Goal: Task Accomplishment & Management: Use online tool/utility

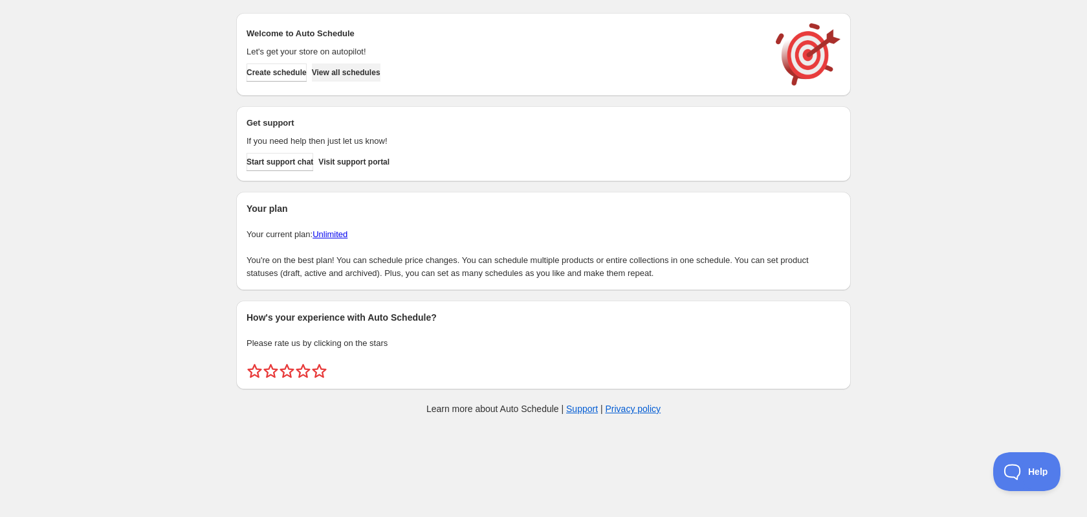
click at [381, 76] on span "View all schedules" at bounding box center [346, 72] width 69 height 10
click at [352, 70] on span "View all schedules" at bounding box center [346, 72] width 69 height 10
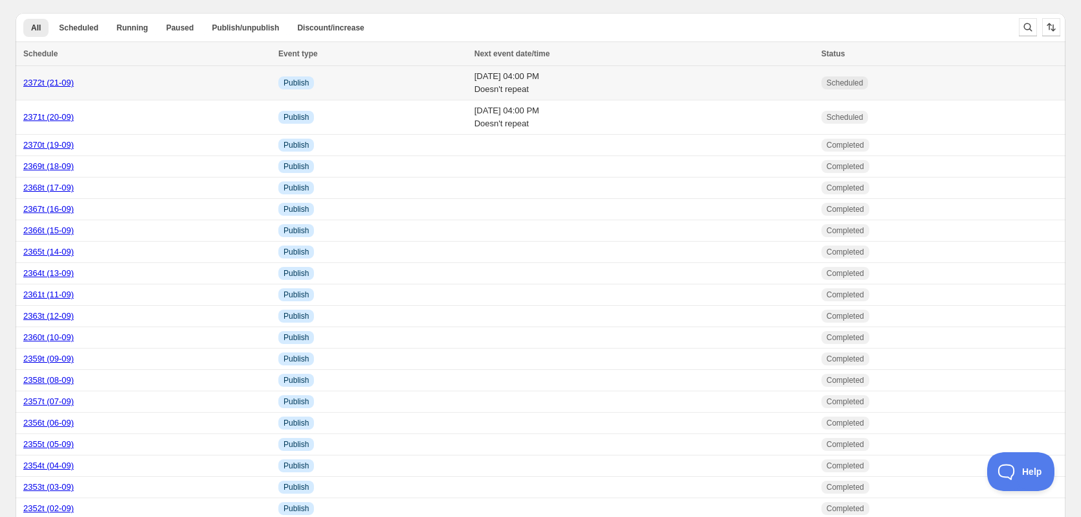
click at [144, 74] on td "2372t (21-09)" at bounding box center [145, 83] width 259 height 34
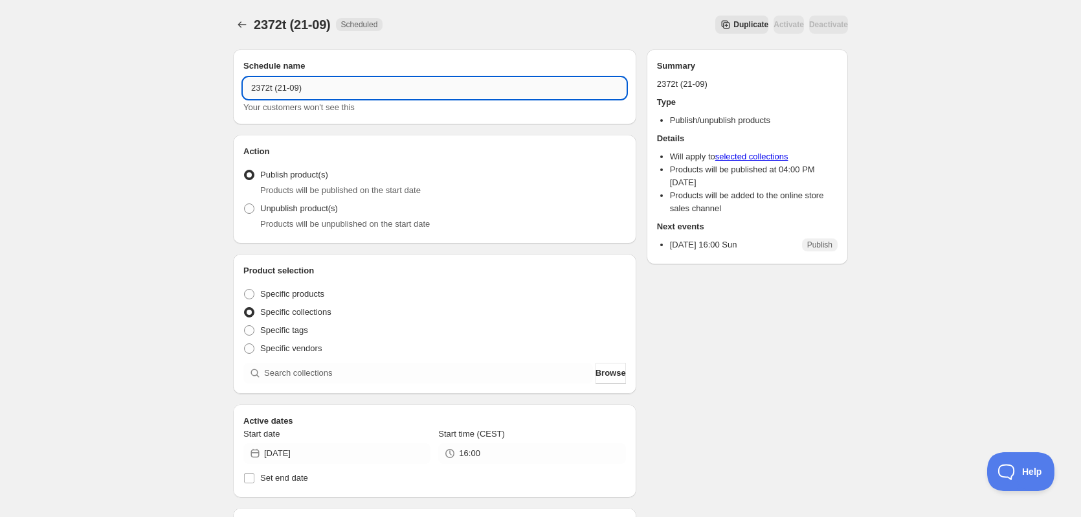
click at [304, 88] on input "2372t (21-09)" at bounding box center [434, 88] width 383 height 21
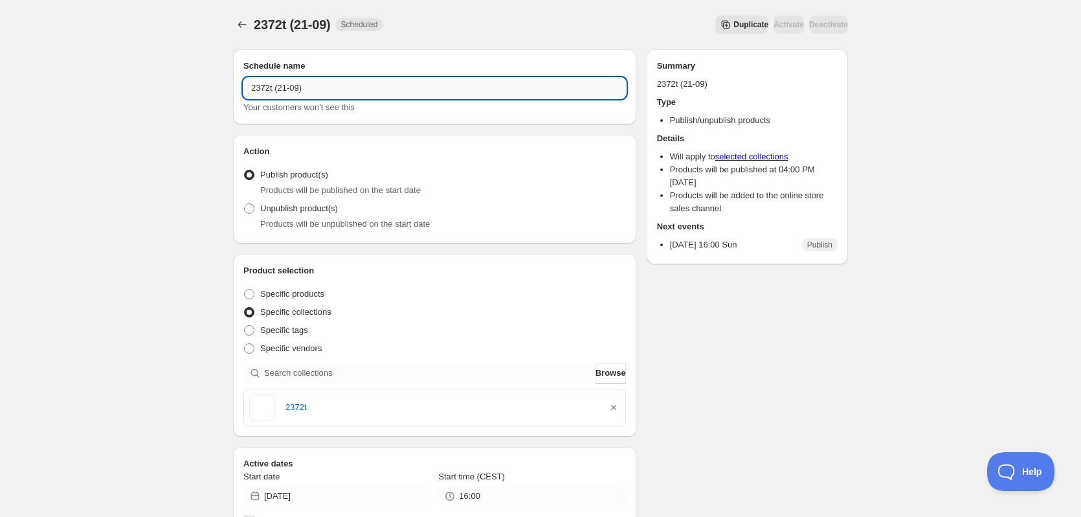
click at [304, 88] on input "2372t (21-09)" at bounding box center [434, 88] width 383 height 21
click at [695, 9] on div "2372t (21-09). This page is ready 2372t (21-09) Scheduled Duplicate Activate De…" at bounding box center [540, 24] width 615 height 49
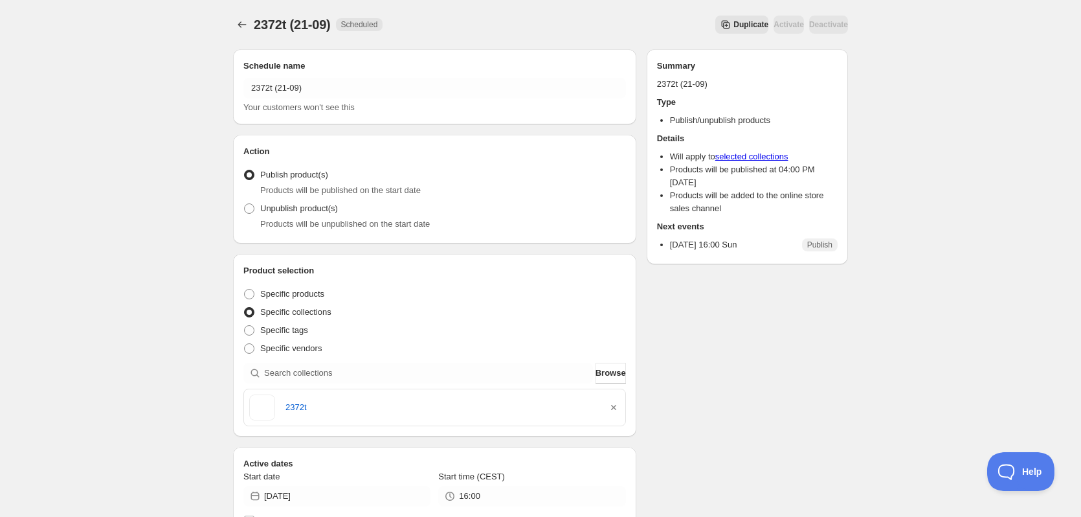
click at [733, 27] on span "Duplicate" at bounding box center [750, 24] width 35 height 10
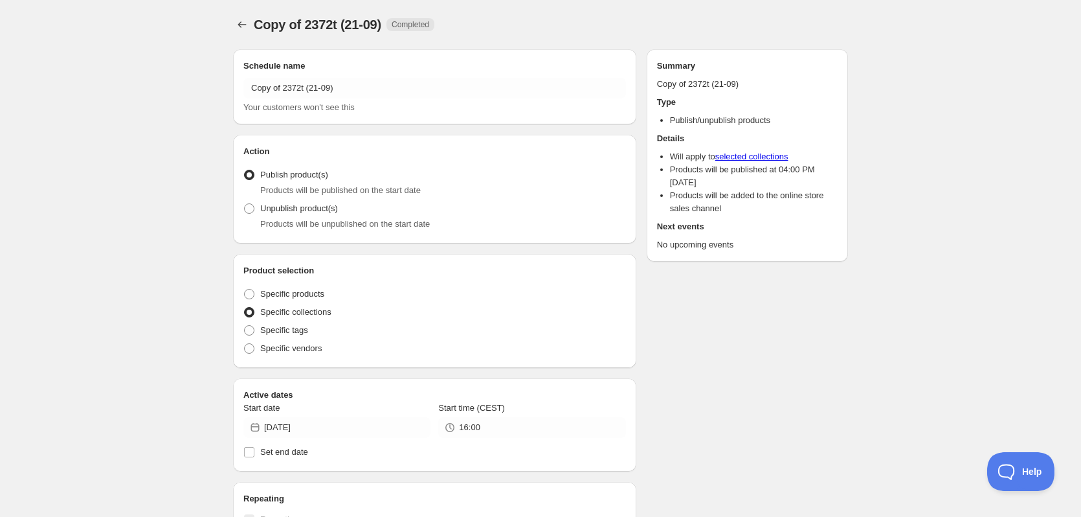
radio input "true"
checkbox input "true"
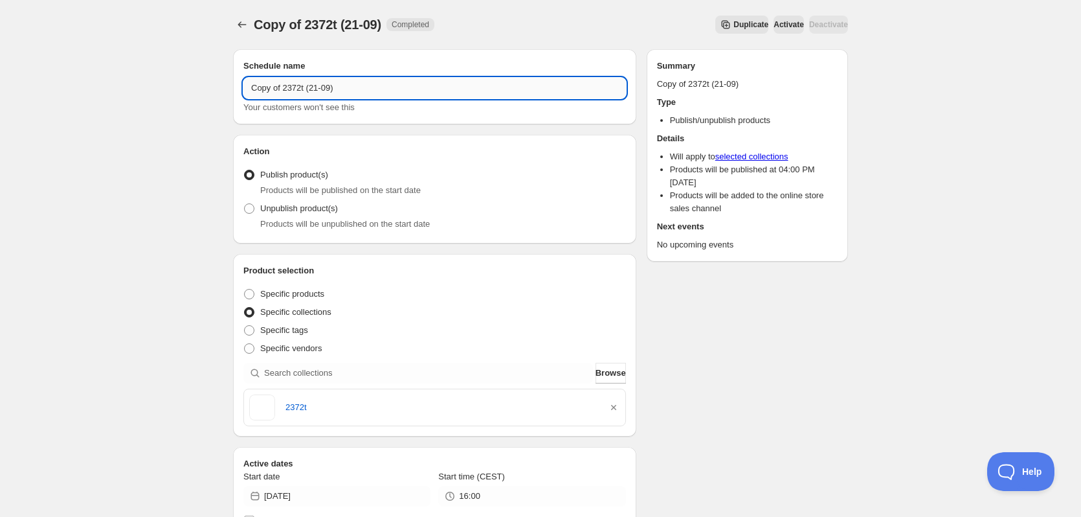
click at [342, 80] on input "Copy of 2372t (21-09)" at bounding box center [434, 88] width 383 height 21
paste input "text"
click at [265, 87] on input "2372t (21-09)" at bounding box center [434, 88] width 383 height 21
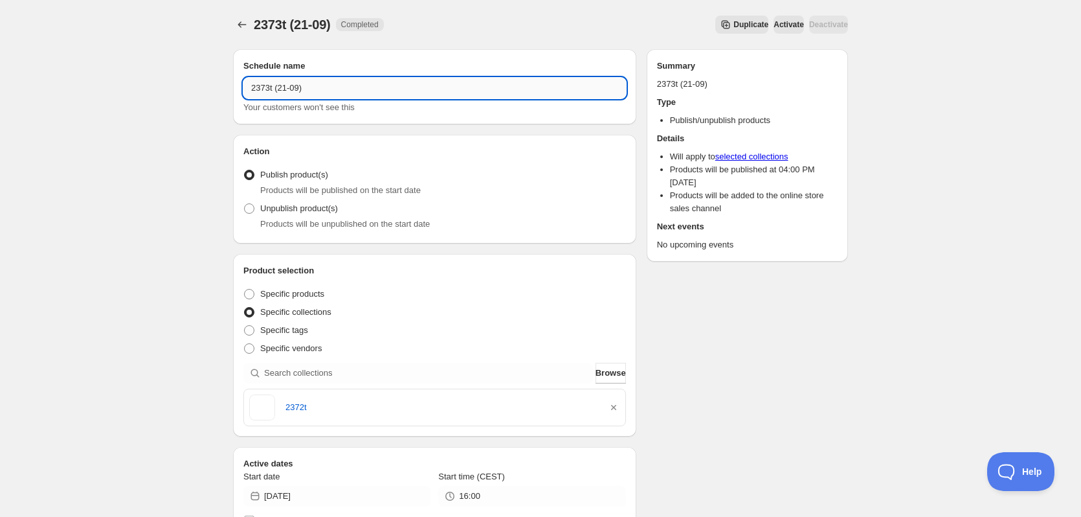
click at [285, 88] on input "2373t (21-09)" at bounding box center [434, 88] width 383 height 21
click at [262, 89] on input "2373t (22-09)" at bounding box center [434, 88] width 383 height 21
type input "2373t (22-09)"
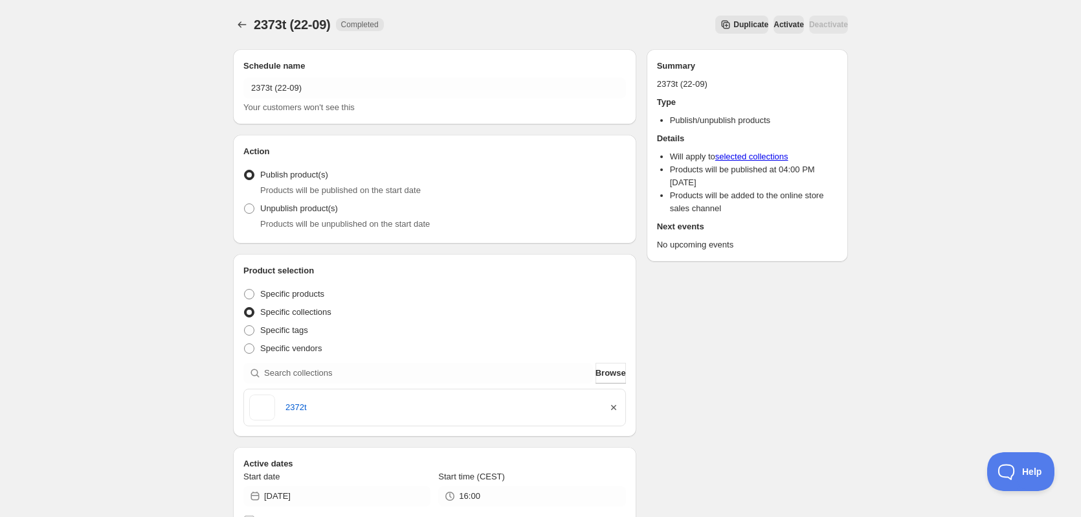
click at [612, 408] on icon "button" at bounding box center [613, 407] width 5 height 5
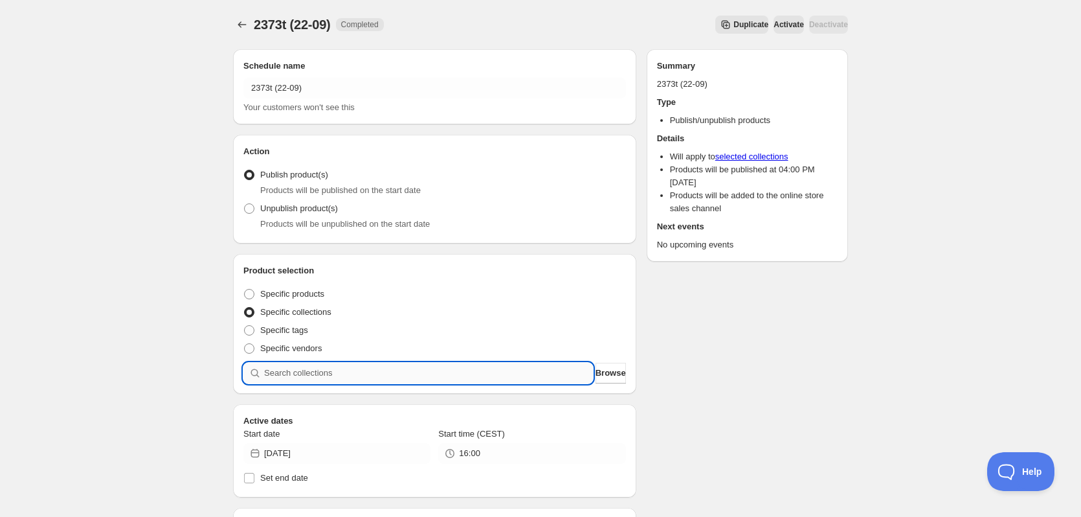
click at [454, 375] on input "search" at bounding box center [428, 372] width 329 height 21
paste input "2373t"
type input "2373t"
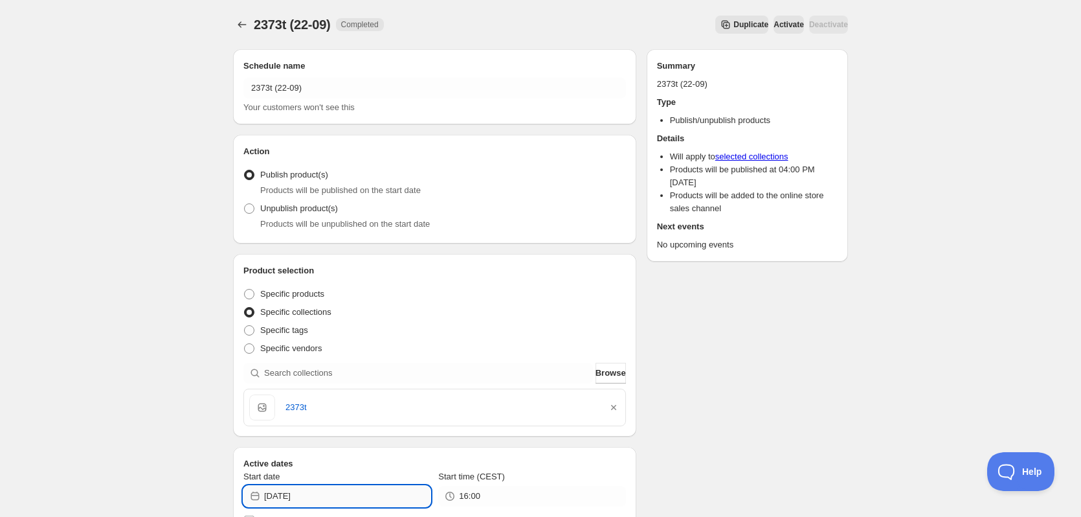
click at [309, 496] on input "2025-09-21" at bounding box center [347, 495] width 166 height 21
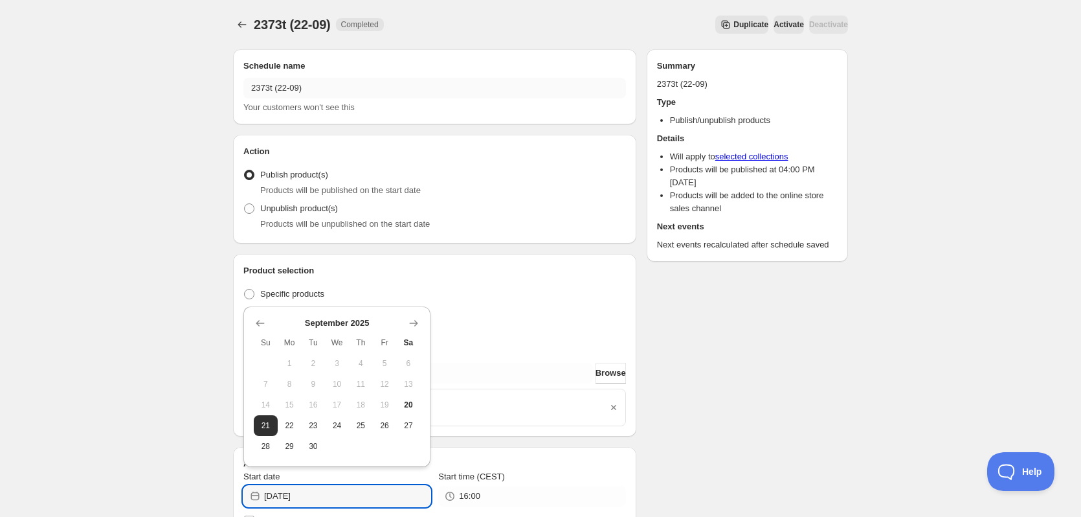
type input "2025-09-22"
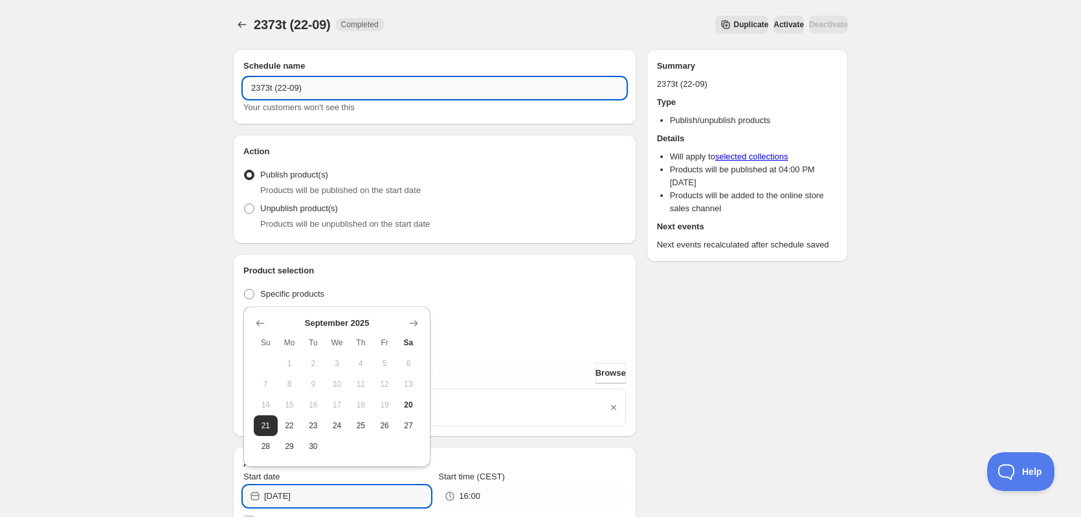
click at [311, 78] on input "2373t (22-09)" at bounding box center [434, 88] width 383 height 21
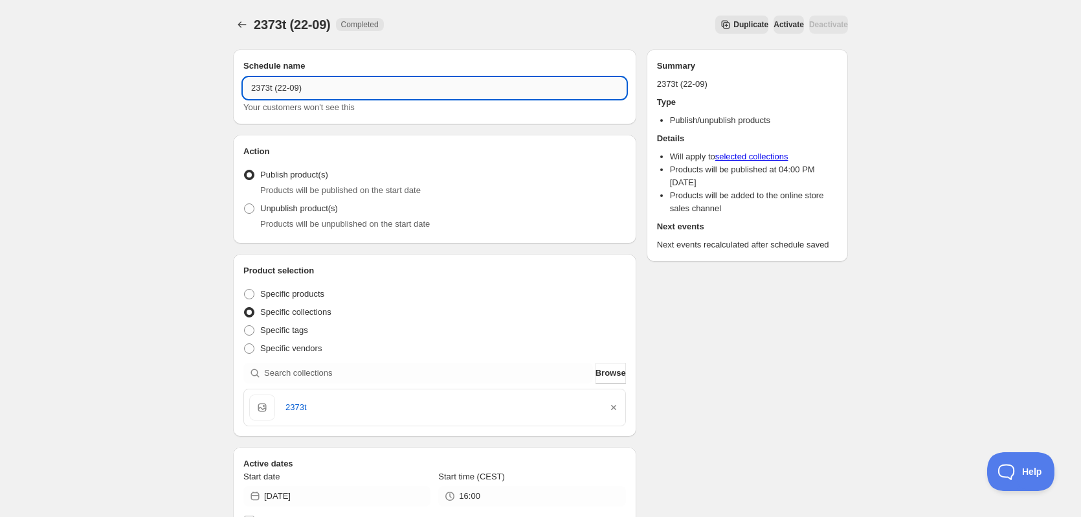
click at [307, 83] on input "2373t (22-09)" at bounding box center [434, 88] width 383 height 21
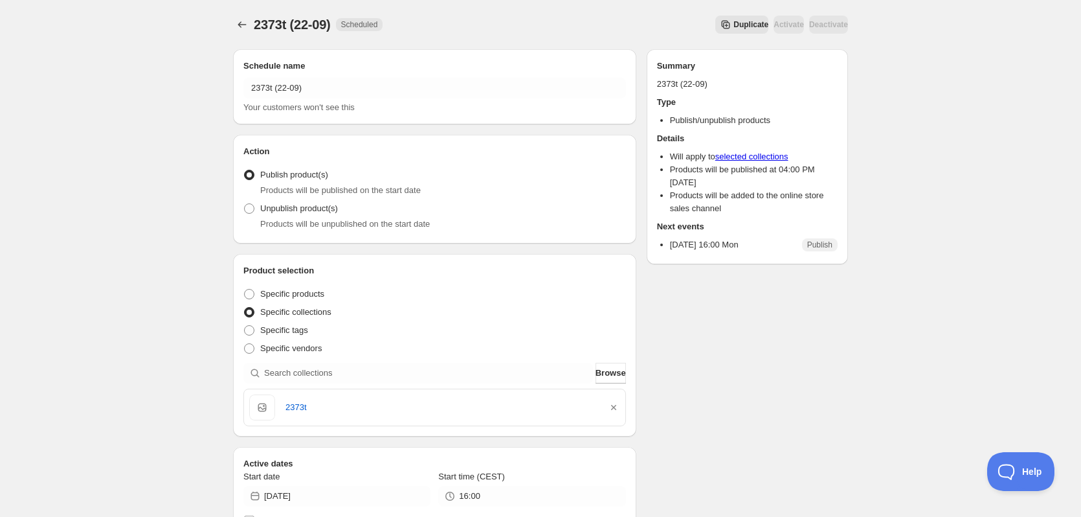
click at [719, 36] on div "2373t (22-09). This page is ready 2373t (22-09) Scheduled Duplicate Activate De…" at bounding box center [540, 24] width 615 height 49
click at [733, 27] on span "Duplicate" at bounding box center [750, 24] width 35 height 10
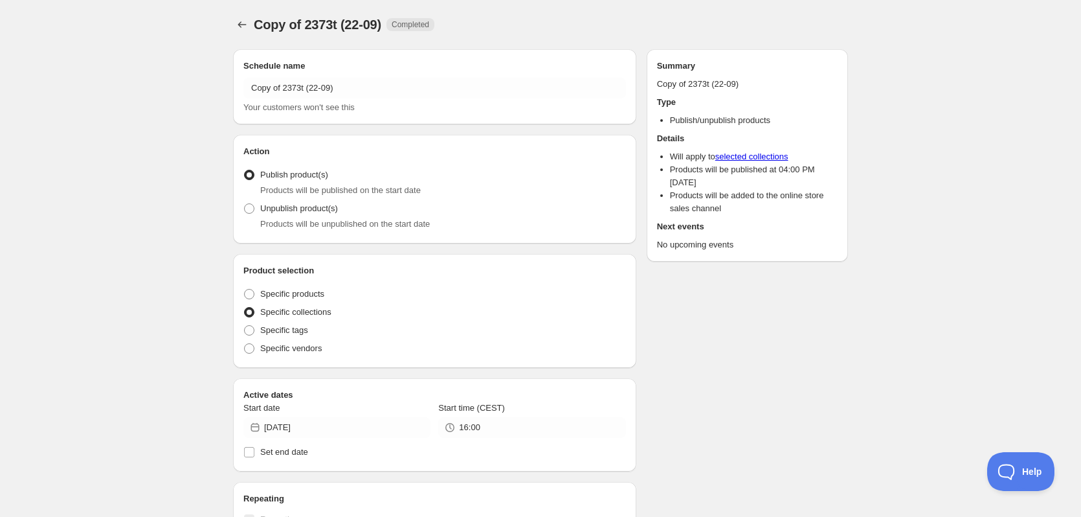
radio input "true"
checkbox input "true"
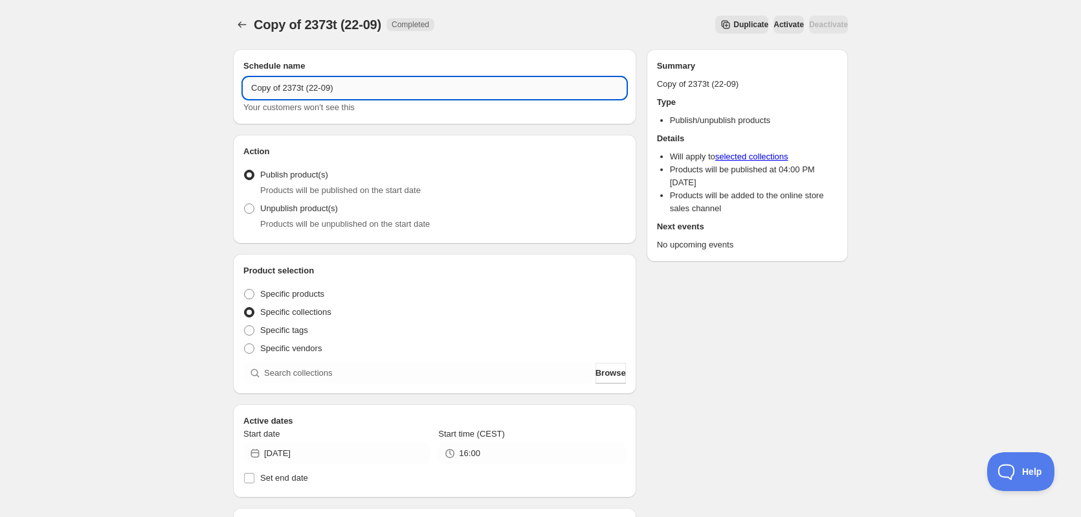
click at [295, 84] on input "Copy of 2373t (22-09)" at bounding box center [434, 88] width 383 height 21
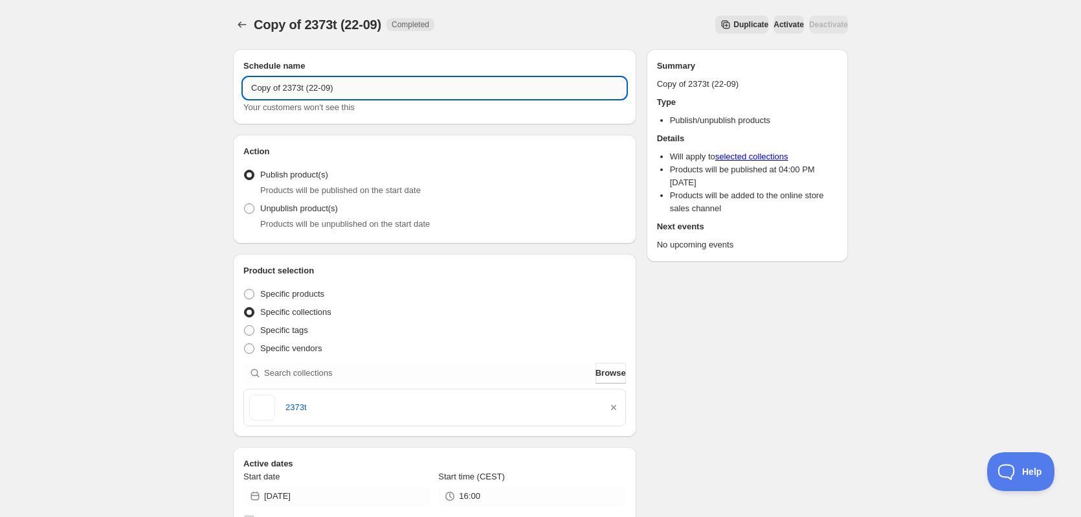
click at [295, 84] on input "Copy of 2373t (22-09)" at bounding box center [434, 88] width 383 height 21
paste input "text"
click at [263, 91] on input "2373t (22-09)" at bounding box center [434, 88] width 383 height 21
click at [284, 90] on input "2374t (22-09)" at bounding box center [434, 88] width 383 height 21
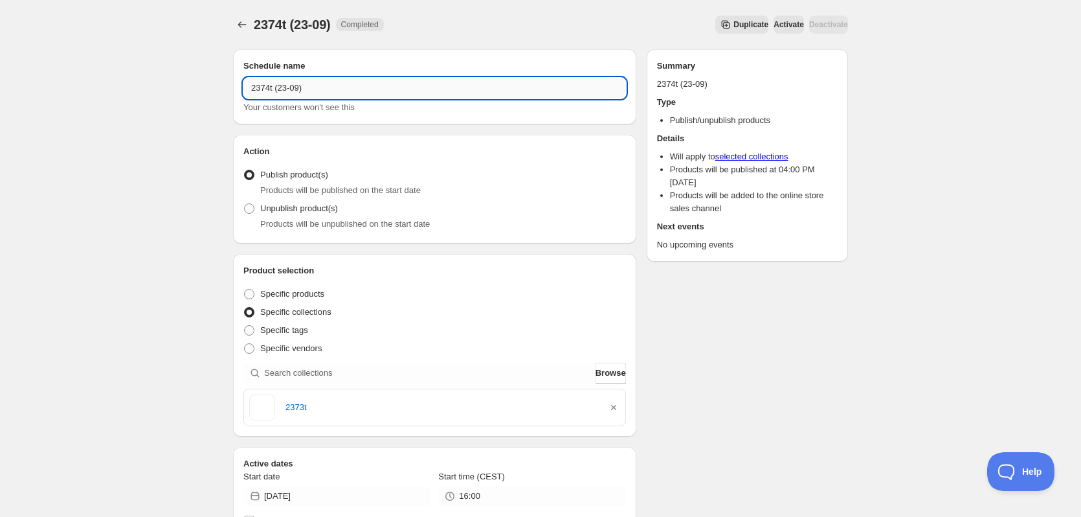
click at [258, 89] on input "2374t (23-09)" at bounding box center [434, 88] width 383 height 21
type input "2374t (23-09)"
click at [617, 404] on icon "button" at bounding box center [613, 407] width 13 height 13
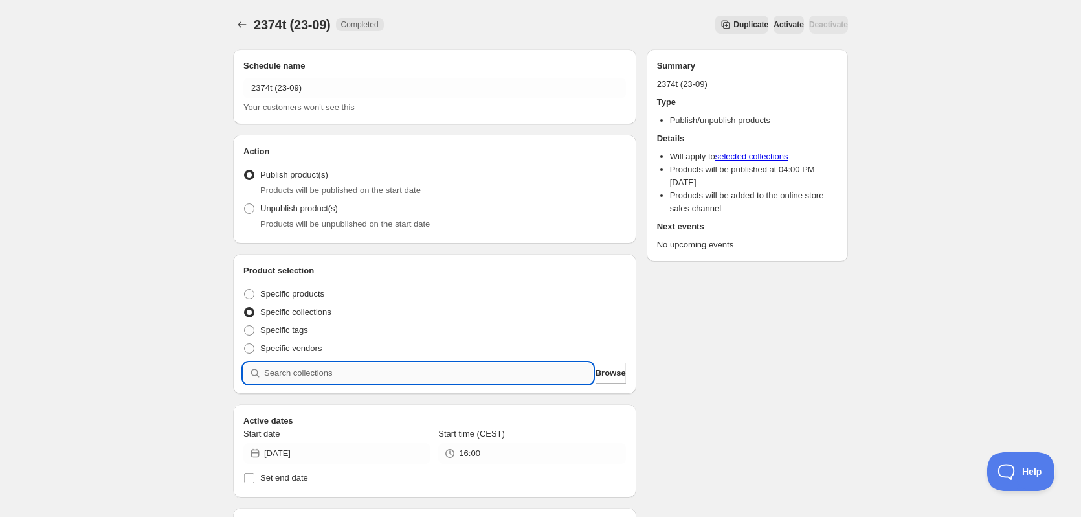
click at [519, 366] on input "search" at bounding box center [428, 372] width 329 height 21
paste input "2374t"
type input "2374t"
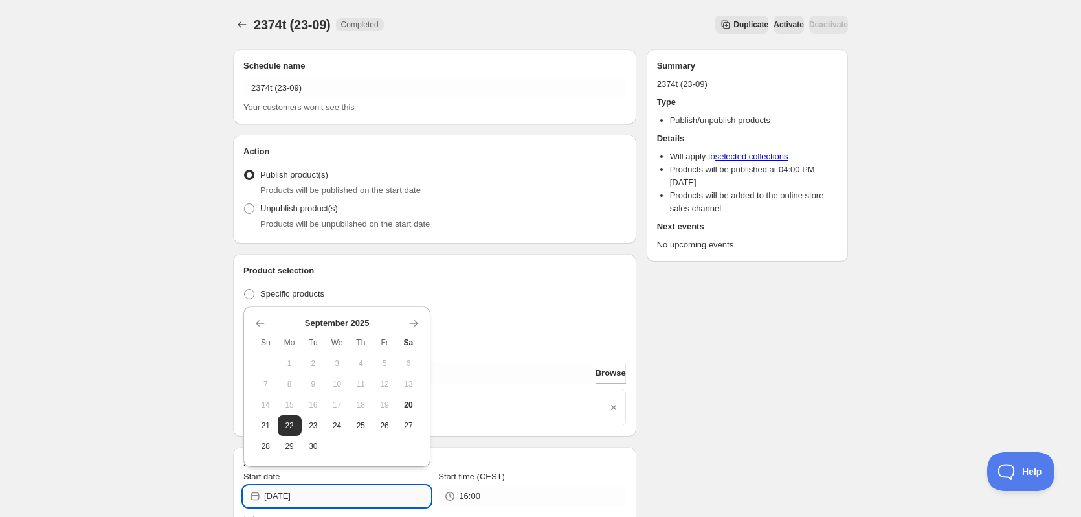
drag, startPoint x: 303, startPoint y: 495, endPoint x: 326, endPoint y: 496, distance: 22.7
click at [326, 497] on input "2025-09-22" at bounding box center [347, 495] width 166 height 21
type input "2025-09-23"
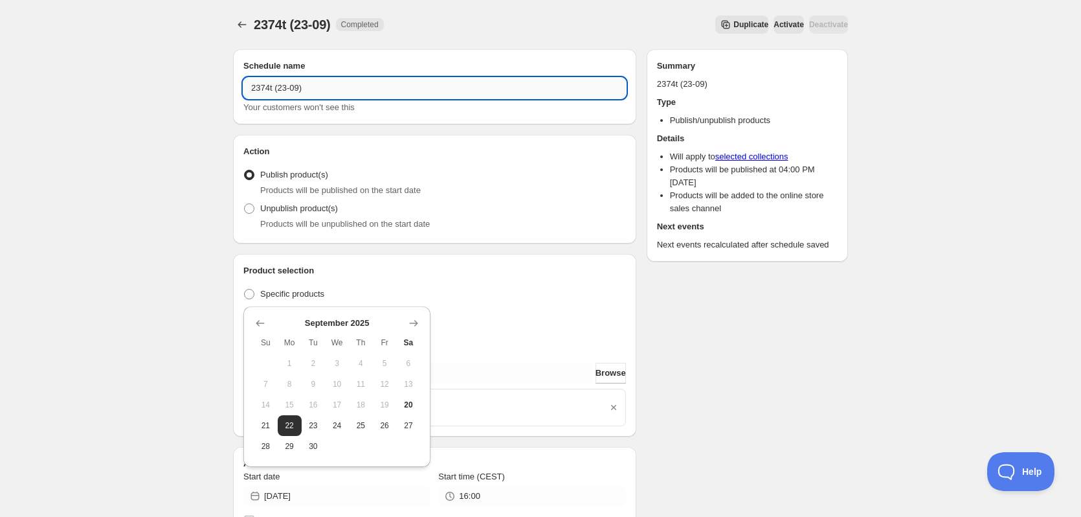
click at [288, 94] on input "2374t (23-09)" at bounding box center [434, 88] width 383 height 21
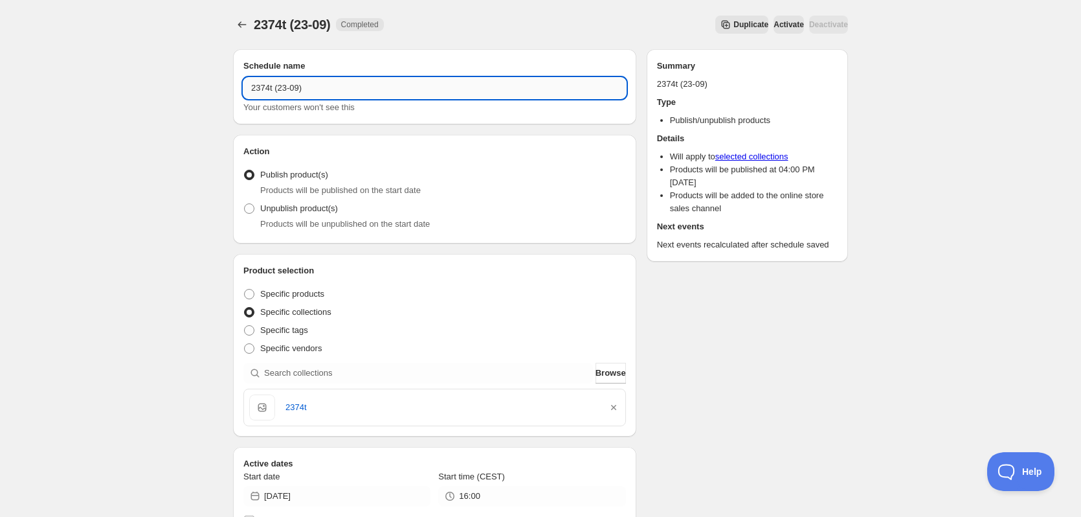
click at [288, 94] on input "2374t (23-09)" at bounding box center [434, 88] width 383 height 21
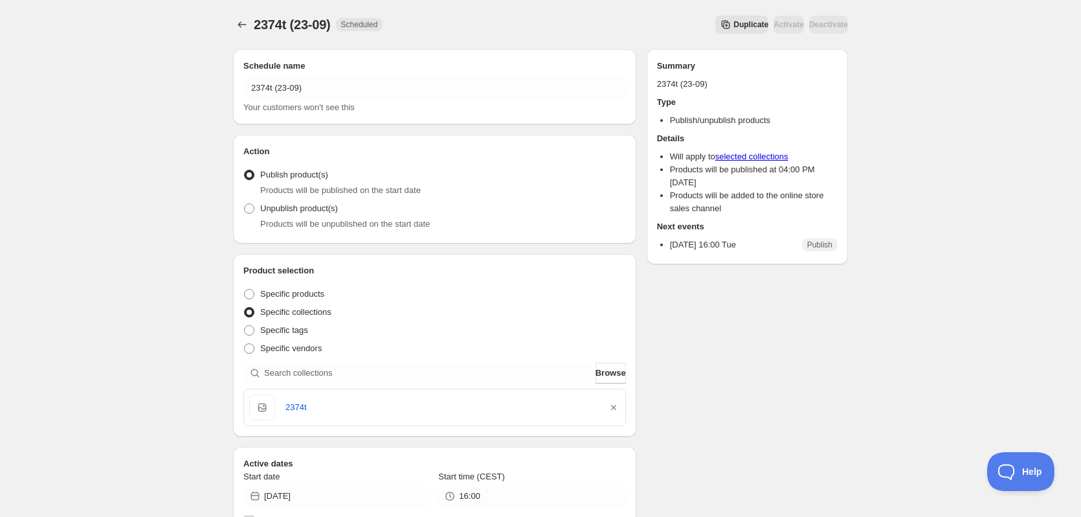
click at [733, 27] on span "Duplicate" at bounding box center [750, 24] width 35 height 10
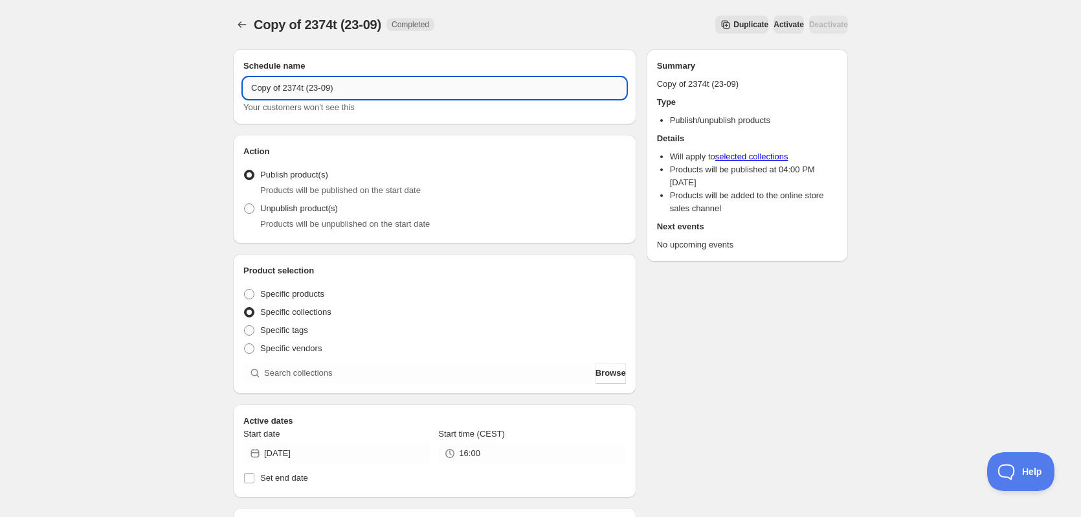
click at [317, 82] on input "Copy of 2374t (23-09)" at bounding box center [434, 88] width 383 height 21
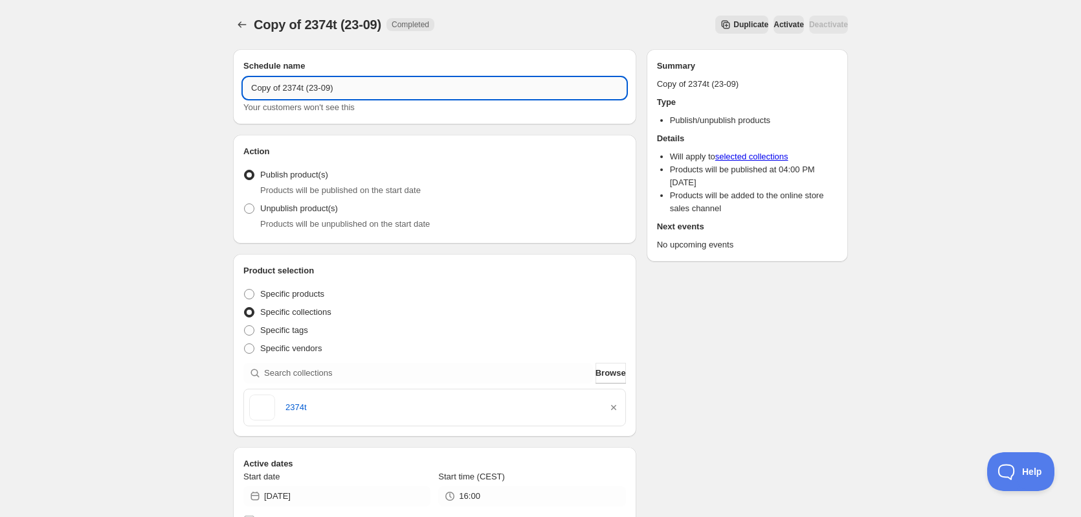
click at [317, 82] on input "Copy of 2374t (23-09)" at bounding box center [434, 88] width 383 height 21
paste input "text"
click at [268, 89] on input "2374t (23-09)" at bounding box center [434, 88] width 383 height 21
click at [285, 89] on input "2375t (23-09)" at bounding box center [434, 88] width 383 height 21
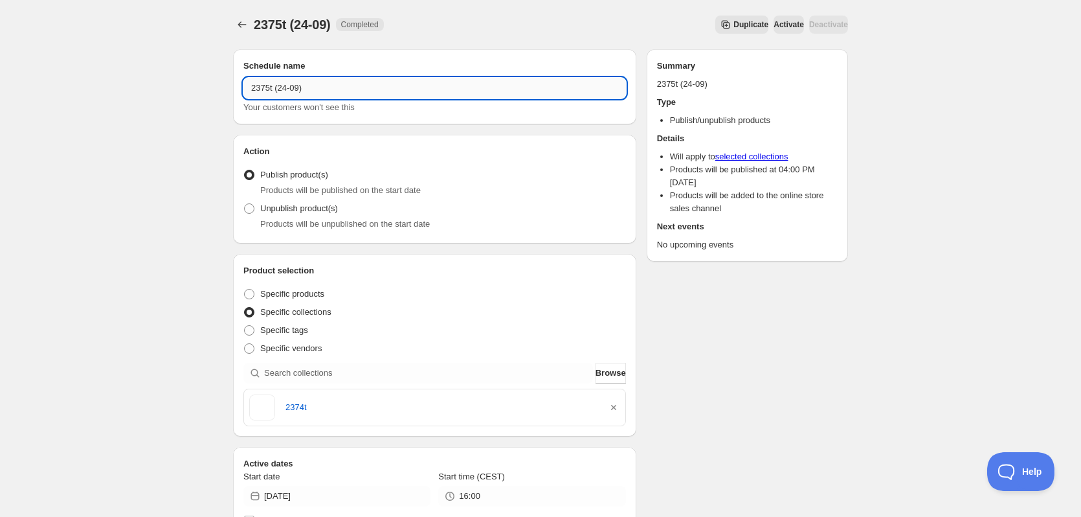
click at [256, 91] on input "2375t (24-09)" at bounding box center [434, 88] width 383 height 21
type input "2375t (24-09)"
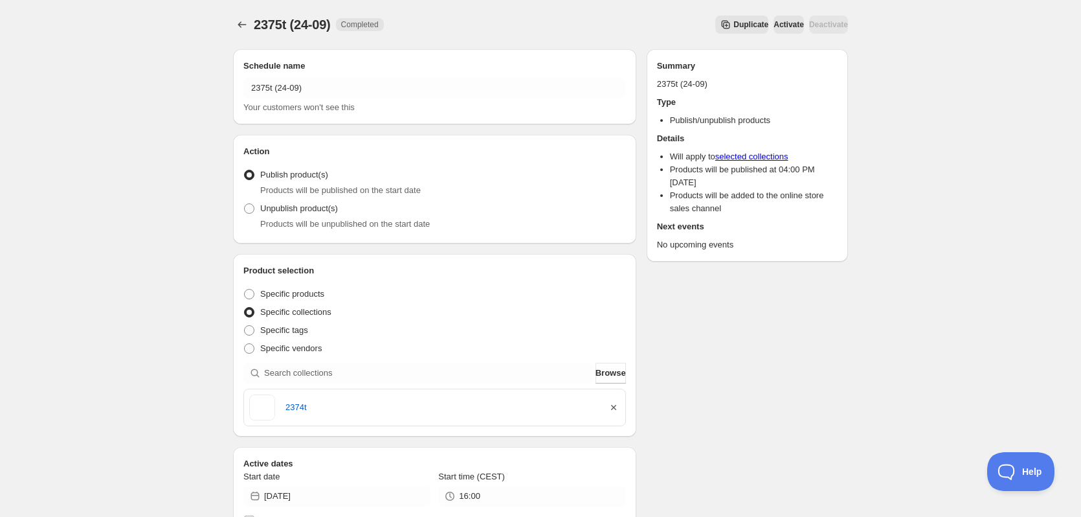
click at [609, 408] on icon "button" at bounding box center [613, 407] width 13 height 13
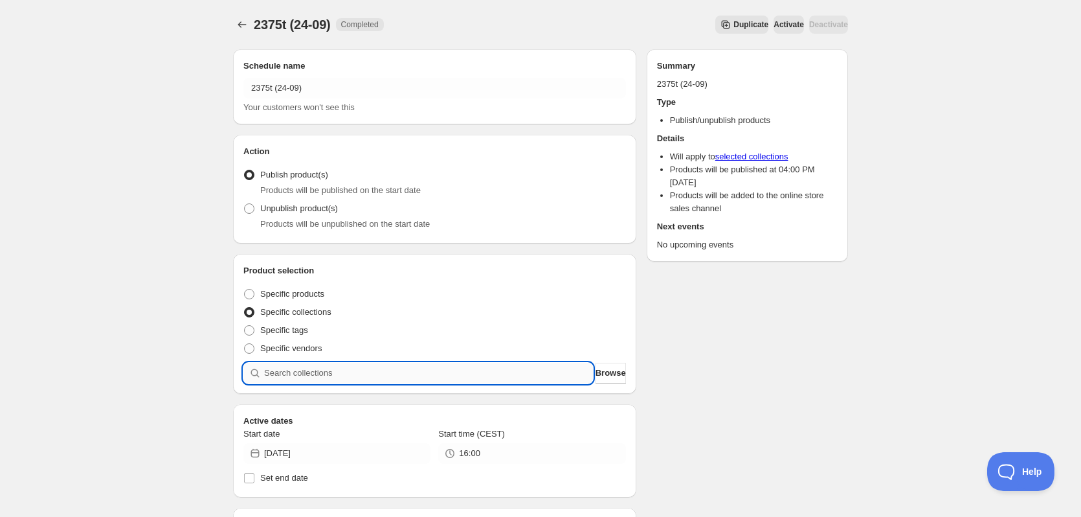
click at [400, 372] on input "search" at bounding box center [428, 372] width 329 height 21
paste input "2375t"
type input "2375t"
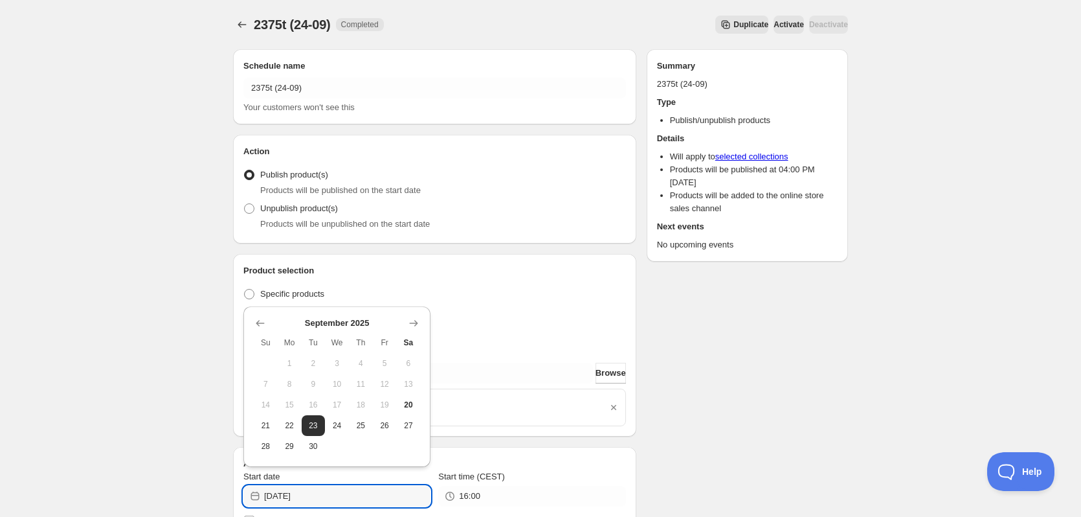
drag, startPoint x: 300, startPoint y: 492, endPoint x: 420, endPoint y: 482, distance: 120.2
click at [338, 497] on input "2025-09-23" at bounding box center [347, 495] width 166 height 21
type input "2025-09-24"
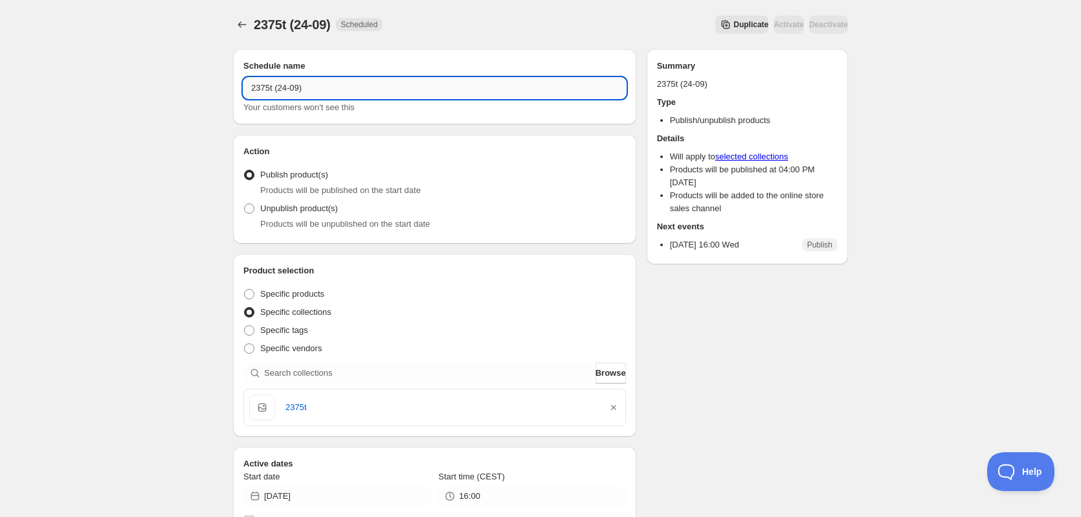
click at [314, 85] on input "2375t (24-09)" at bounding box center [434, 88] width 383 height 21
click at [733, 23] on span "Duplicate" at bounding box center [750, 24] width 35 height 10
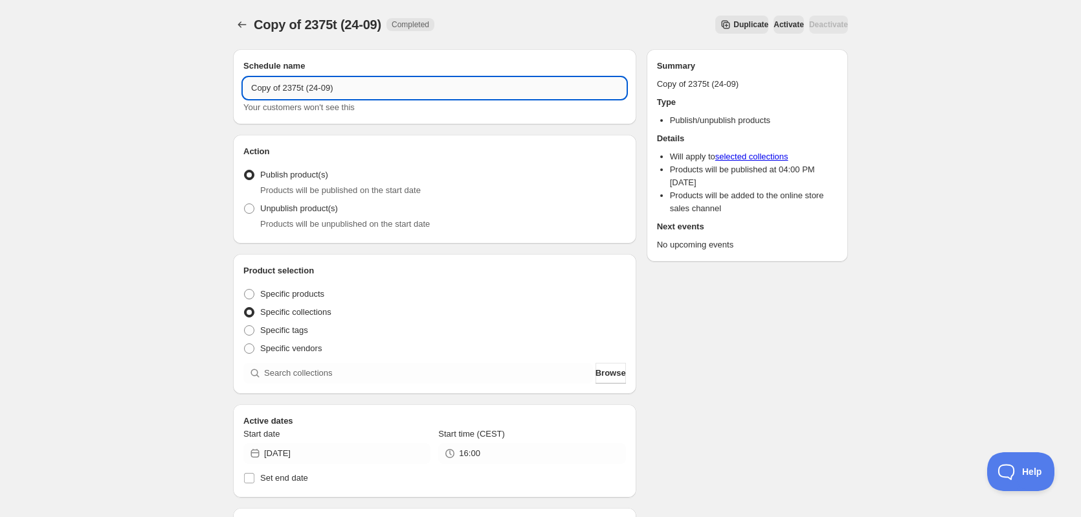
click at [299, 94] on input "Copy of 2375t (24-09)" at bounding box center [434, 88] width 383 height 21
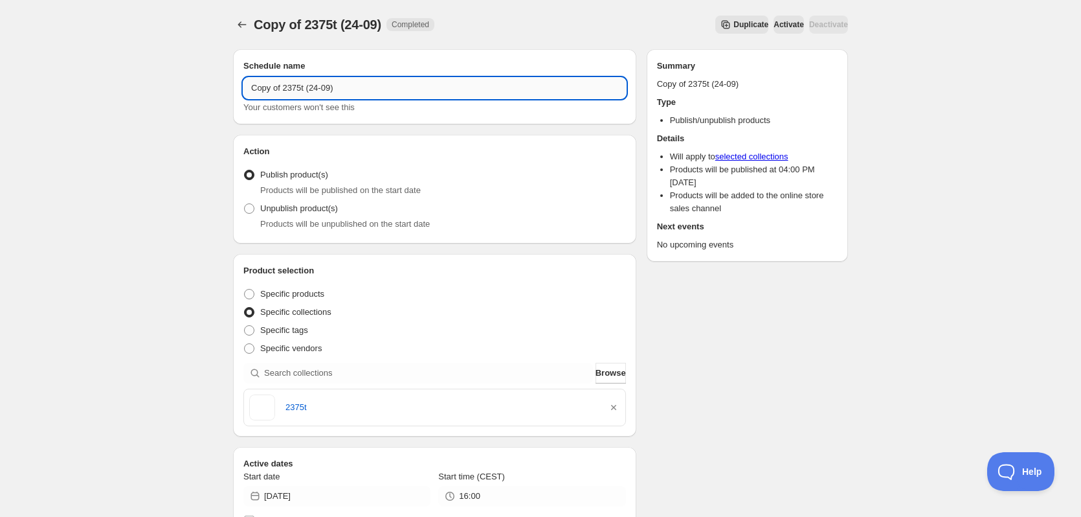
click at [299, 94] on input "Copy of 2375t (24-09)" at bounding box center [434, 88] width 383 height 21
paste input "text"
click at [265, 89] on input "2375t (24-09)" at bounding box center [434, 88] width 383 height 21
click at [283, 89] on input "2376t (24-09)" at bounding box center [434, 88] width 383 height 21
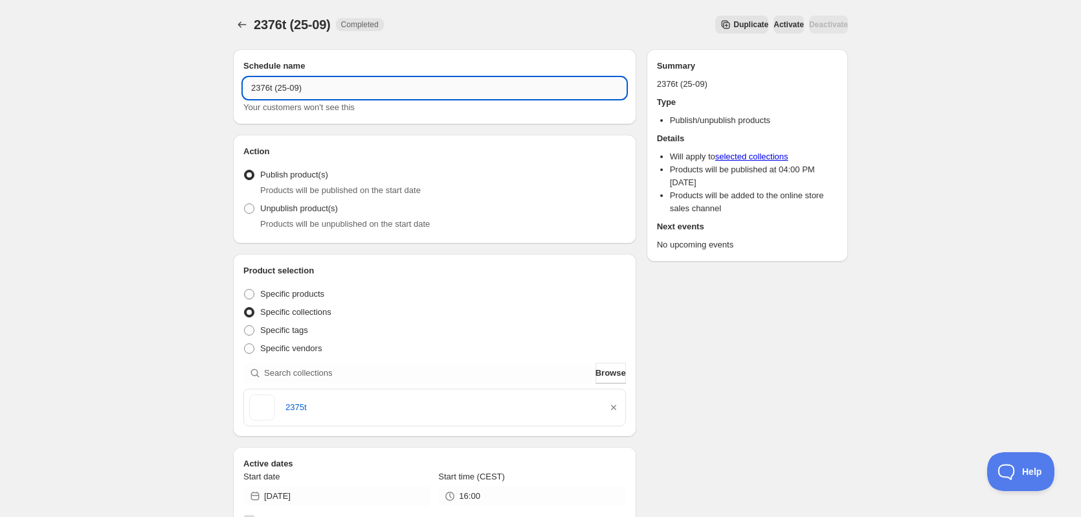
click at [263, 88] on input "2376t (25-09)" at bounding box center [434, 88] width 383 height 21
type input "2376t (25-09)"
click at [614, 405] on icon "button" at bounding box center [613, 407] width 13 height 13
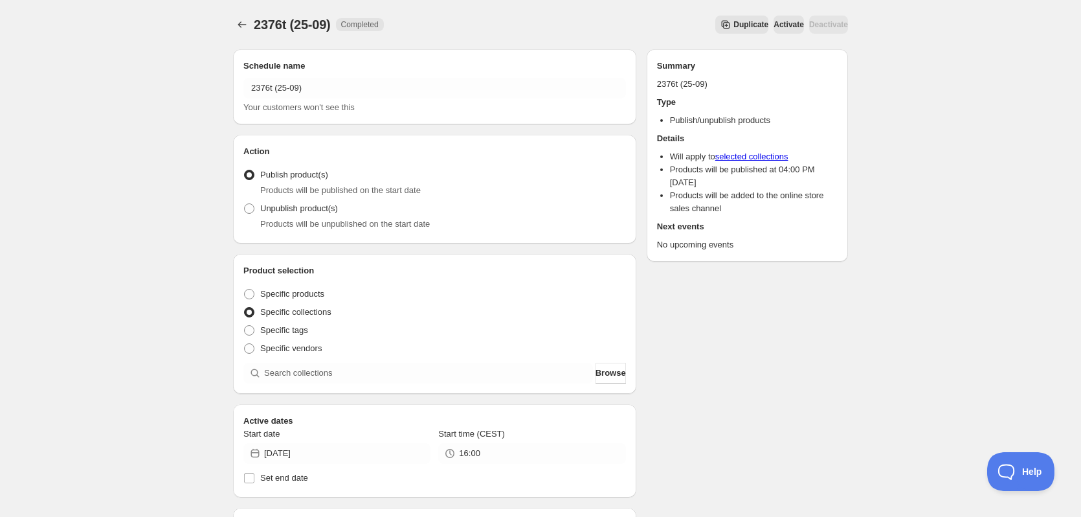
click at [466, 352] on div "Specific vendors" at bounding box center [434, 348] width 383 height 18
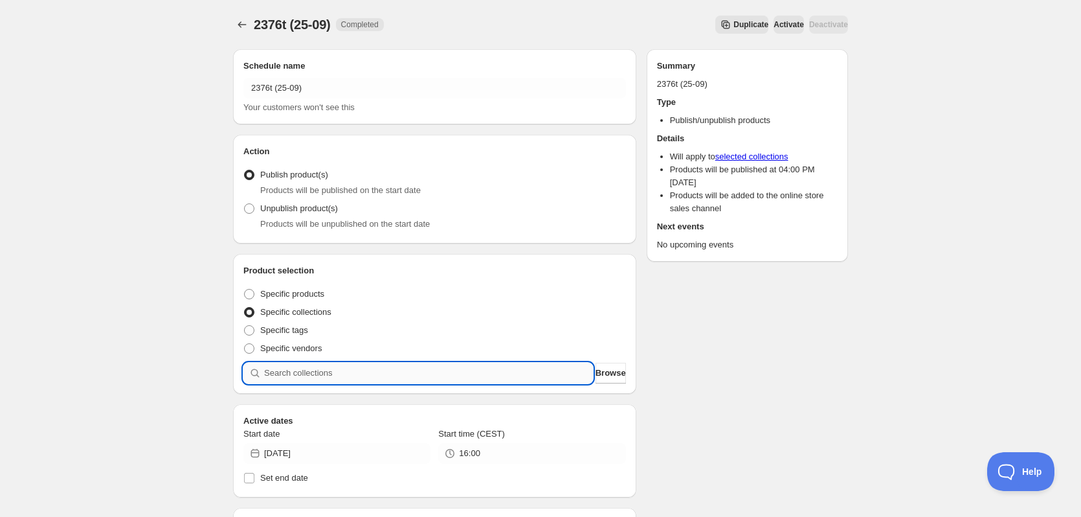
click at [463, 370] on input "search" at bounding box center [428, 372] width 329 height 21
paste input "2376t"
type input "2376t"
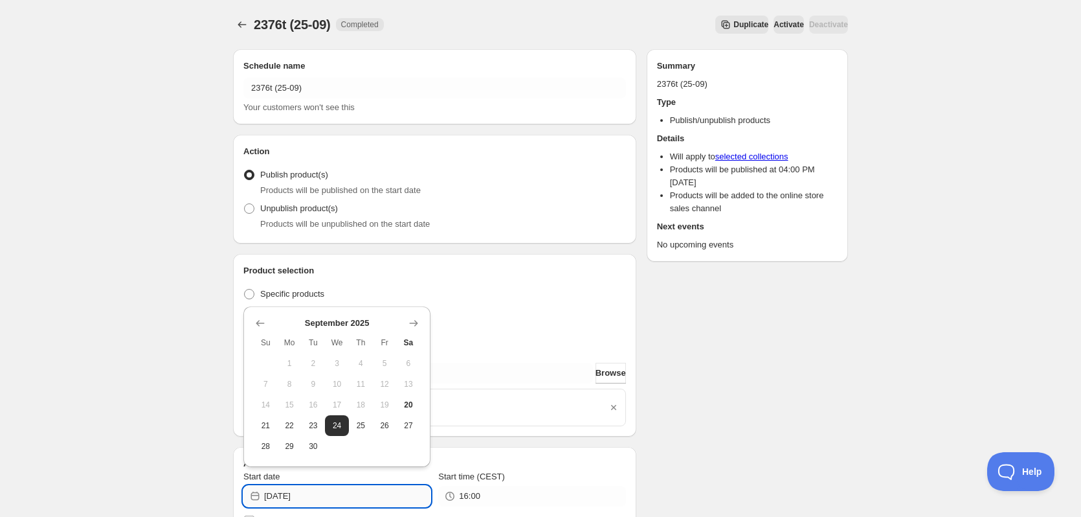
drag, startPoint x: 304, startPoint y: 496, endPoint x: 317, endPoint y: 497, distance: 13.0
click at [317, 497] on input "2025-09-24" at bounding box center [347, 495] width 166 height 21
type input "2025-09-25"
click at [858, 331] on div "2376t (25-09). This page is ready 2376t (25-09) Completed Duplicate Activate De…" at bounding box center [540, 485] width 646 height 970
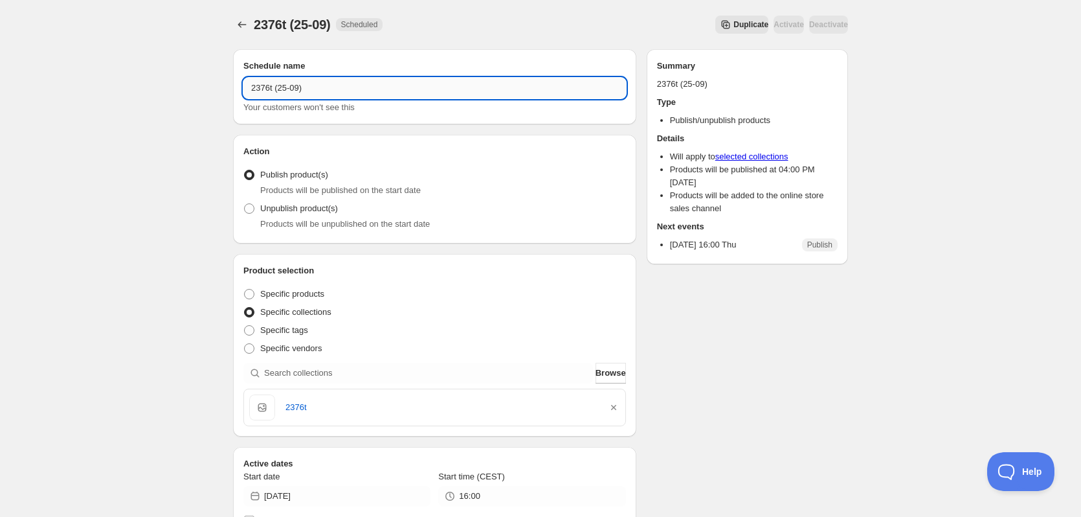
click at [308, 90] on input "2376t (25-09)" at bounding box center [434, 88] width 383 height 21
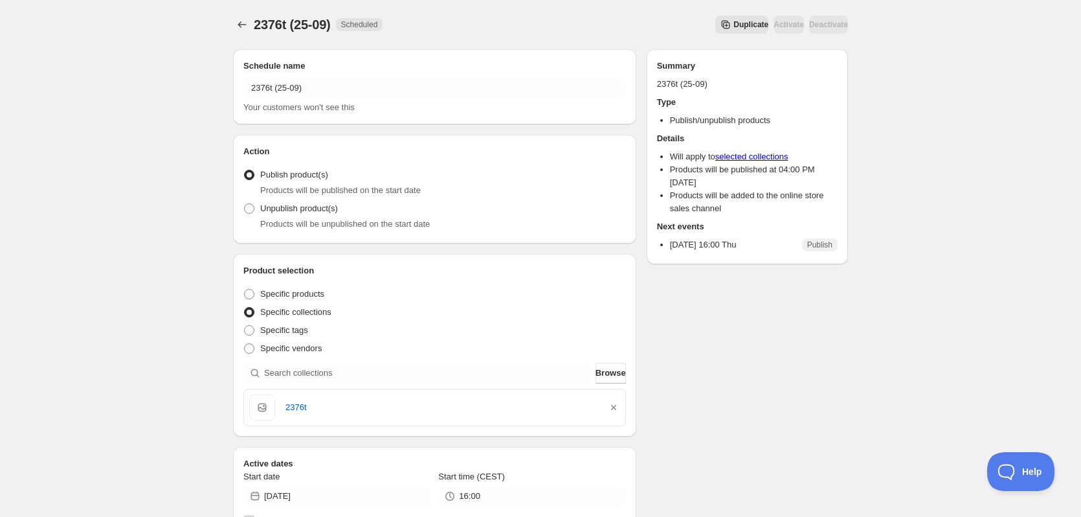
click at [733, 28] on span "Duplicate" at bounding box center [750, 24] width 35 height 10
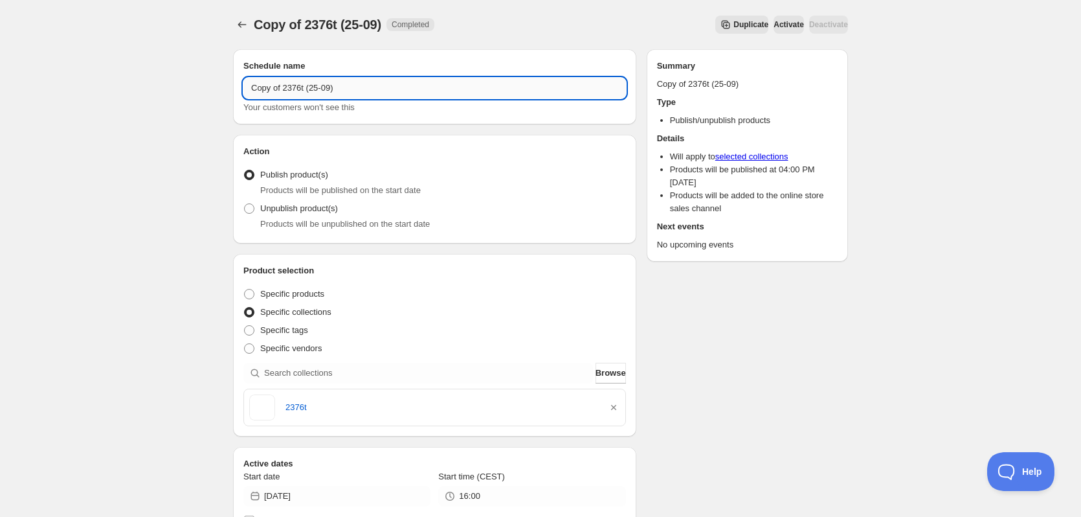
click at [454, 92] on input "Copy of 2376t (25-09)" at bounding box center [434, 88] width 383 height 21
paste input "text"
click at [268, 87] on input "2376t (25-09)" at bounding box center [434, 88] width 383 height 21
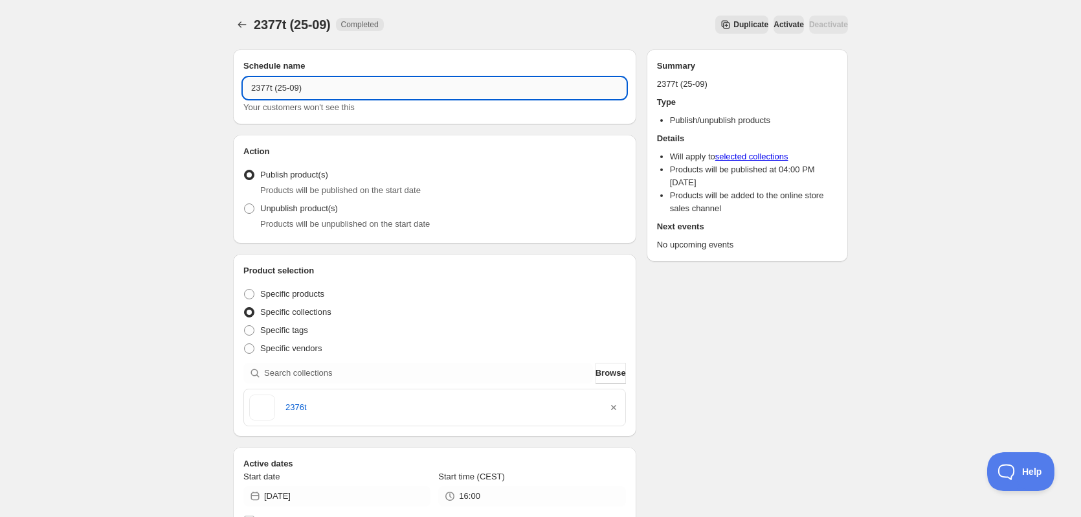
click at [284, 89] on input "2377t (25-09)" at bounding box center [434, 88] width 383 height 21
click at [262, 89] on input "2377t (26-09)" at bounding box center [434, 88] width 383 height 21
type input "2377t (26-09)"
click at [619, 410] on icon "button" at bounding box center [613, 407] width 13 height 13
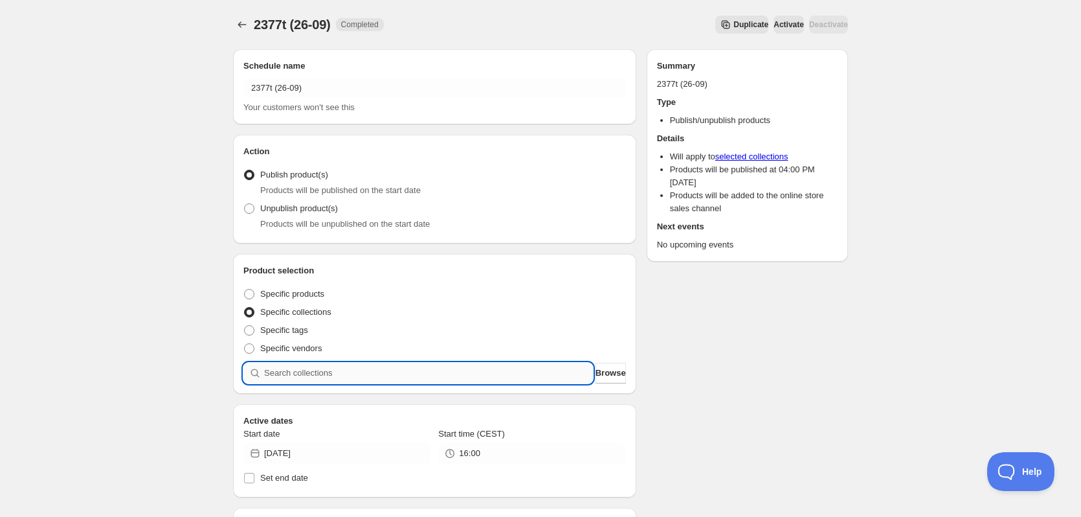
click at [482, 375] on input "search" at bounding box center [428, 372] width 329 height 21
paste input "2377t"
type input "2377t"
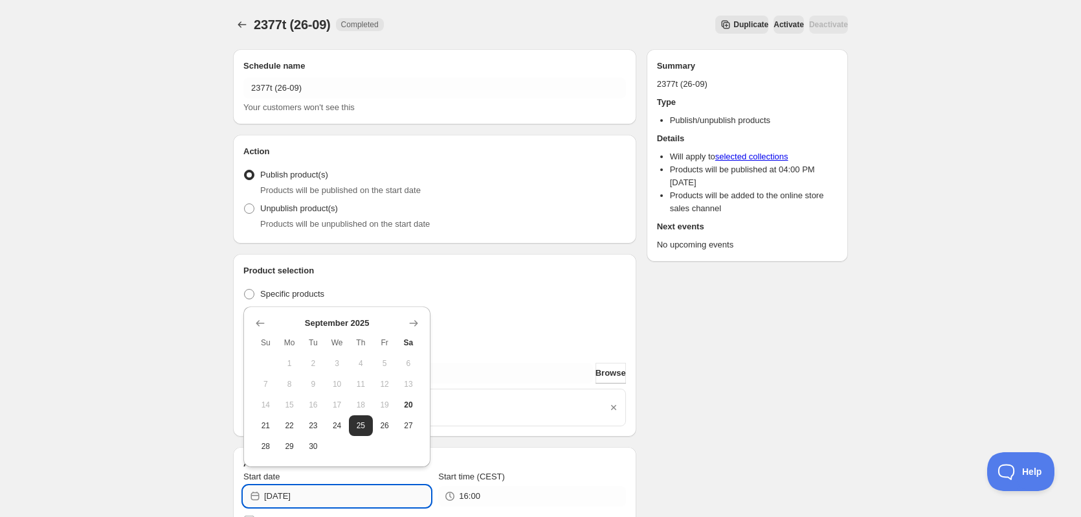
click at [304, 494] on input "2025-09-25" at bounding box center [347, 495] width 166 height 21
click at [309, 494] on input "2025-09-25" at bounding box center [347, 495] width 166 height 21
drag, startPoint x: 304, startPoint y: 495, endPoint x: 329, endPoint y: 495, distance: 25.2
click at [329, 495] on input "2025-09-25" at bounding box center [347, 495] width 166 height 21
type input "[DATE]"
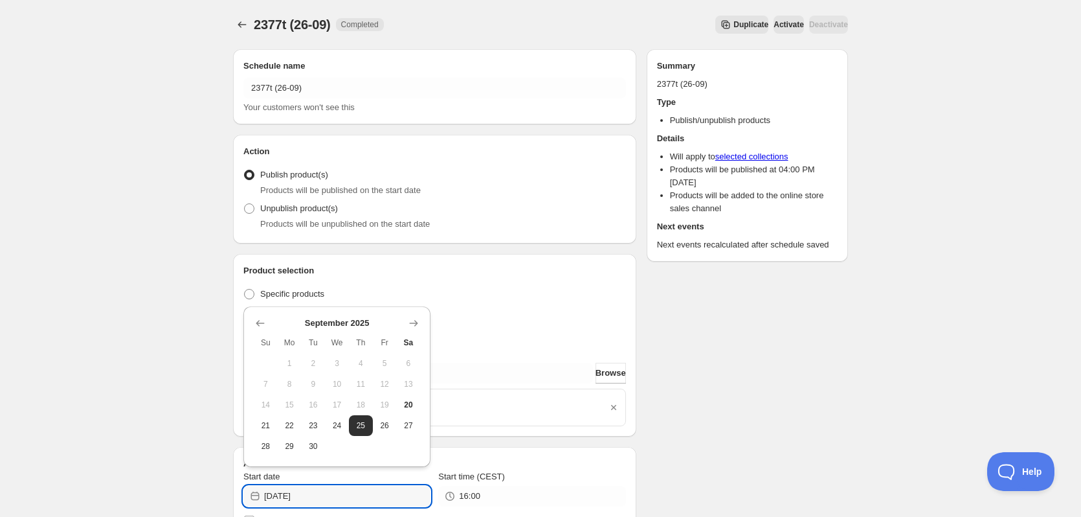
click at [879, 457] on div "2377t (26-09). This page is ready 2377t (26-09) Completed Duplicate Activate De…" at bounding box center [540, 497] width 1081 height 995
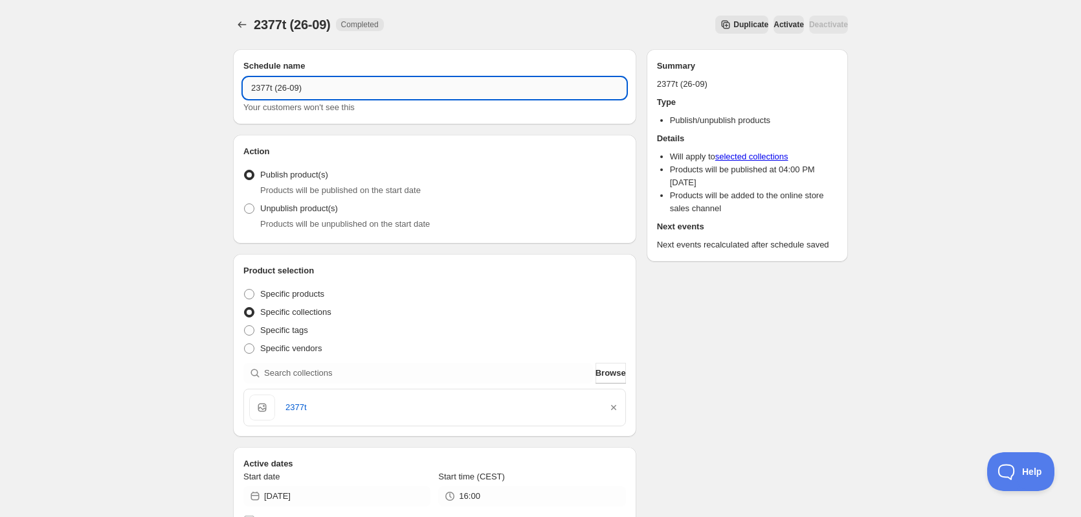
click at [371, 94] on input "2377t (26-09)" at bounding box center [434, 88] width 383 height 21
click at [370, 94] on input "2377t (26-09)" at bounding box center [434, 88] width 383 height 21
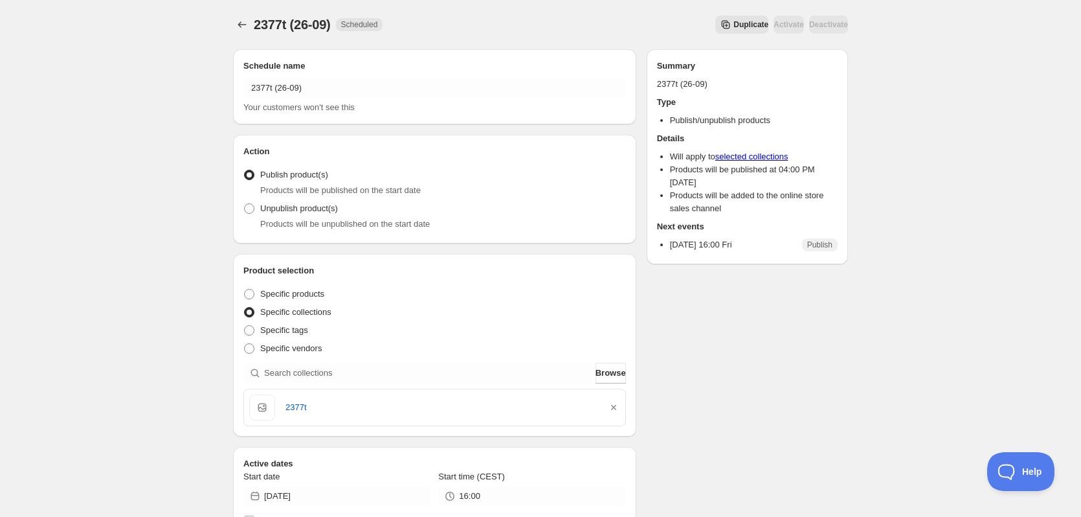
click at [733, 29] on span "Duplicate" at bounding box center [750, 24] width 35 height 10
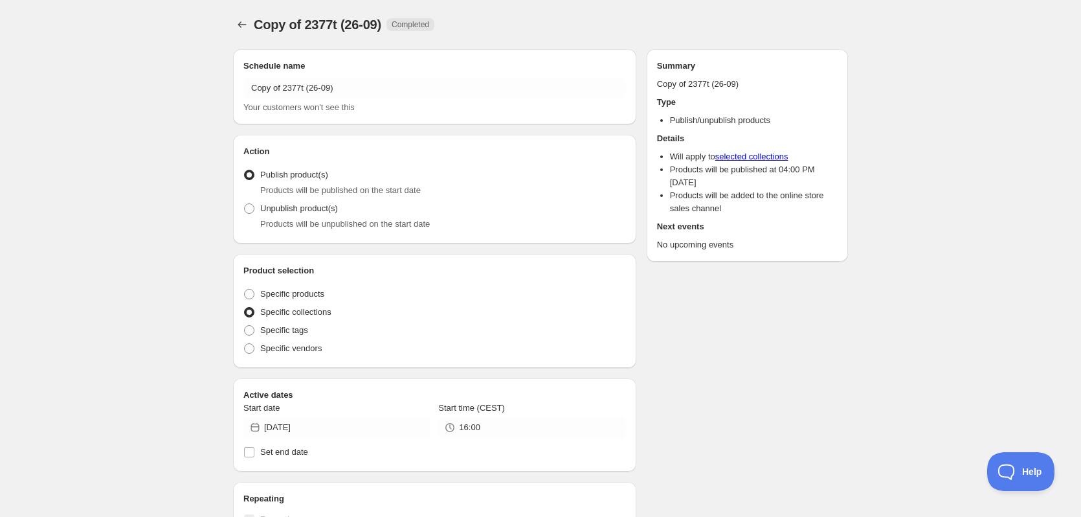
radio input "true"
checkbox input "true"
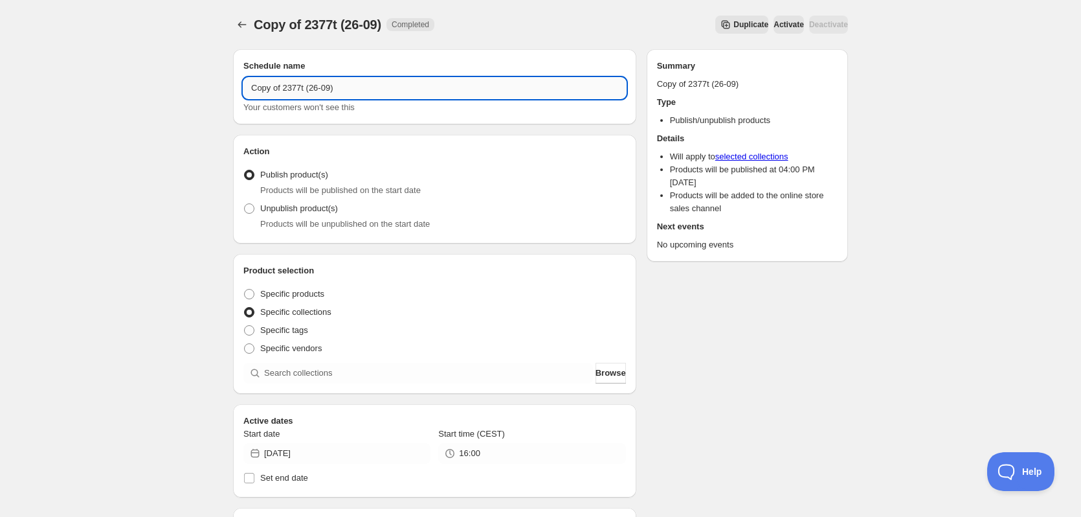
click at [285, 89] on input "Copy of 2377t (26-09)" at bounding box center [434, 88] width 383 height 21
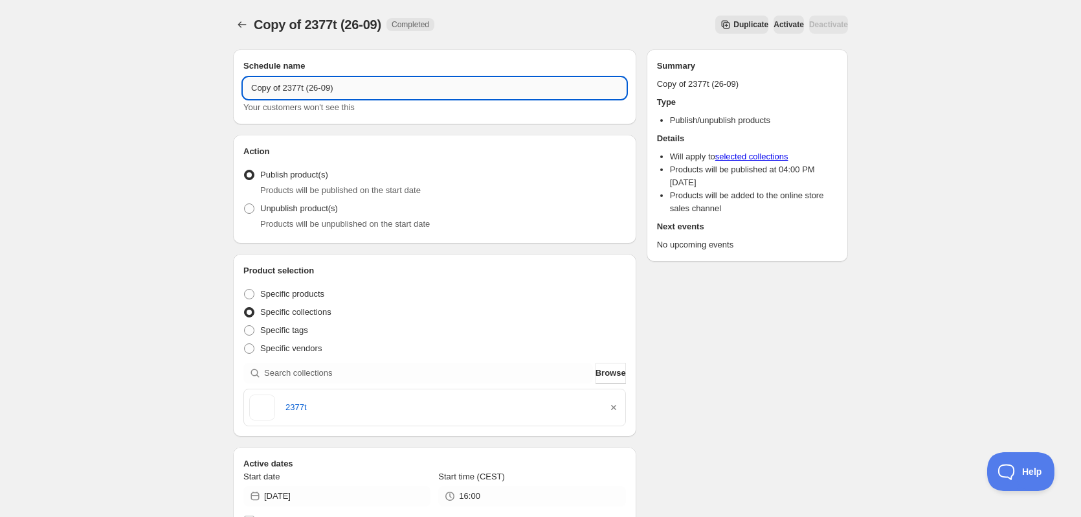
click at [285, 89] on input "Copy of 2377t (26-09)" at bounding box center [434, 88] width 383 height 21
paste input "text"
click at [267, 90] on input "2377t (26-09)" at bounding box center [434, 88] width 383 height 21
click at [283, 90] on input "2378t (26-09)" at bounding box center [434, 88] width 383 height 21
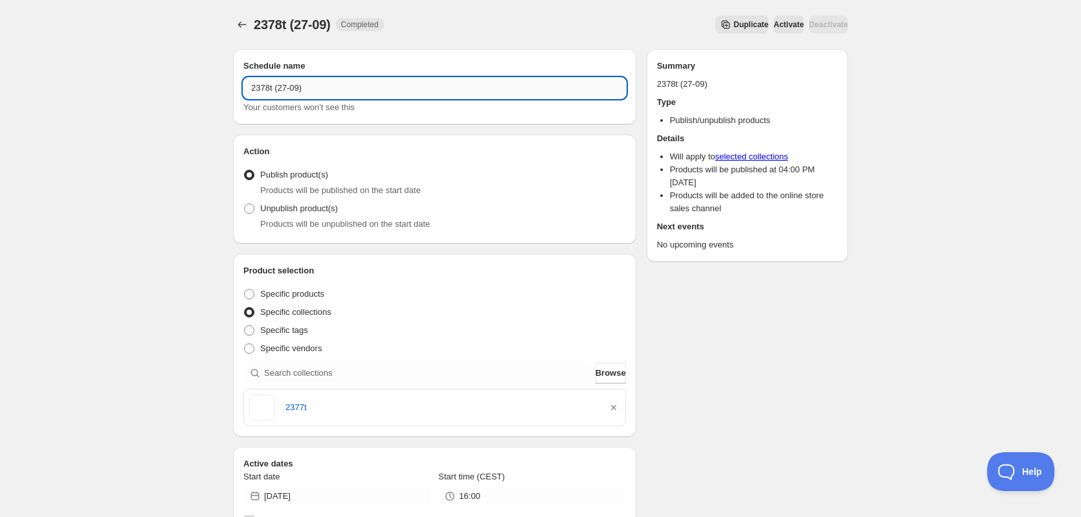
click at [261, 87] on input "2378t (27-09)" at bounding box center [434, 88] width 383 height 21
type input "2378t (27-09)"
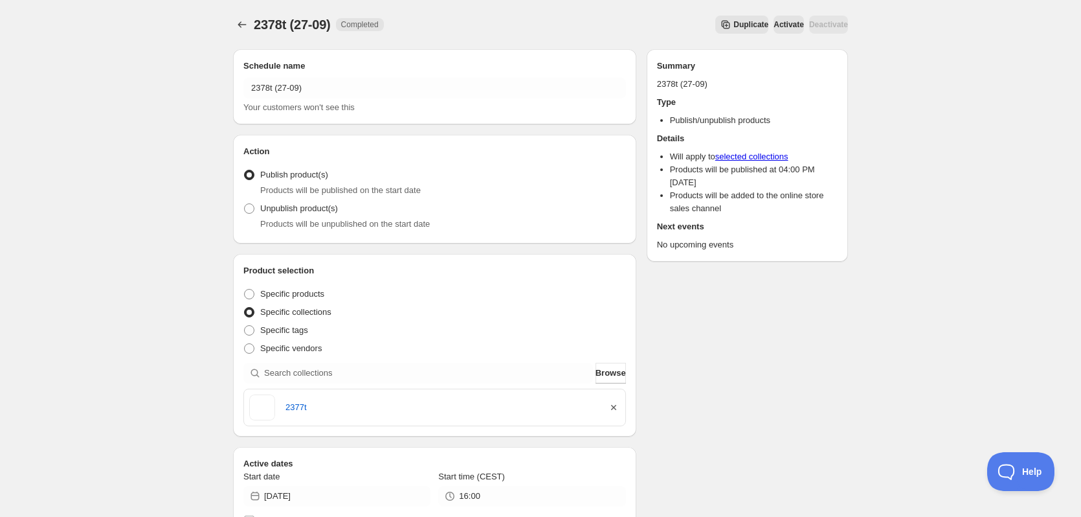
click at [614, 408] on icon "button" at bounding box center [613, 407] width 5 height 5
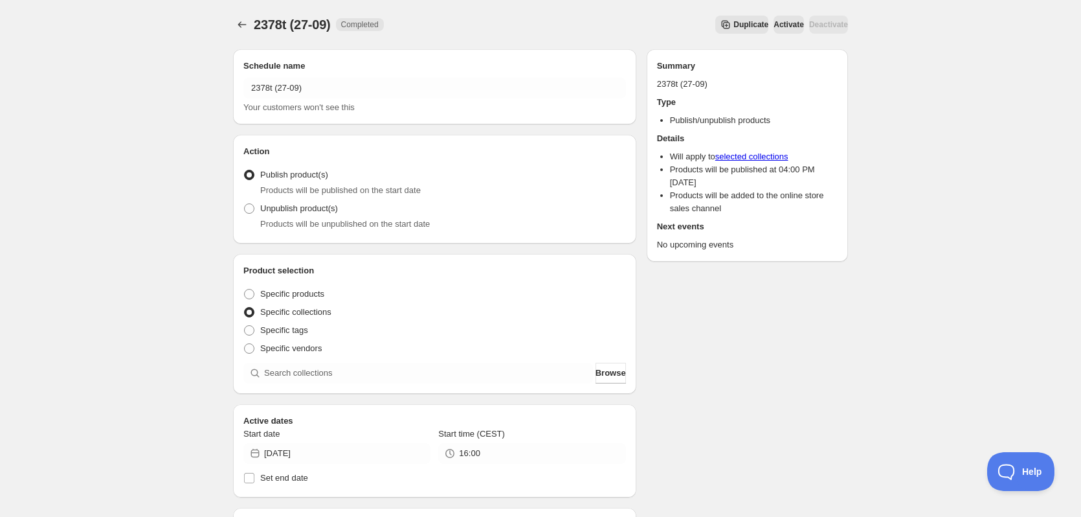
click at [353, 357] on div "Product selection Entity type Specific products Specific collections Specific t…" at bounding box center [434, 323] width 383 height 119
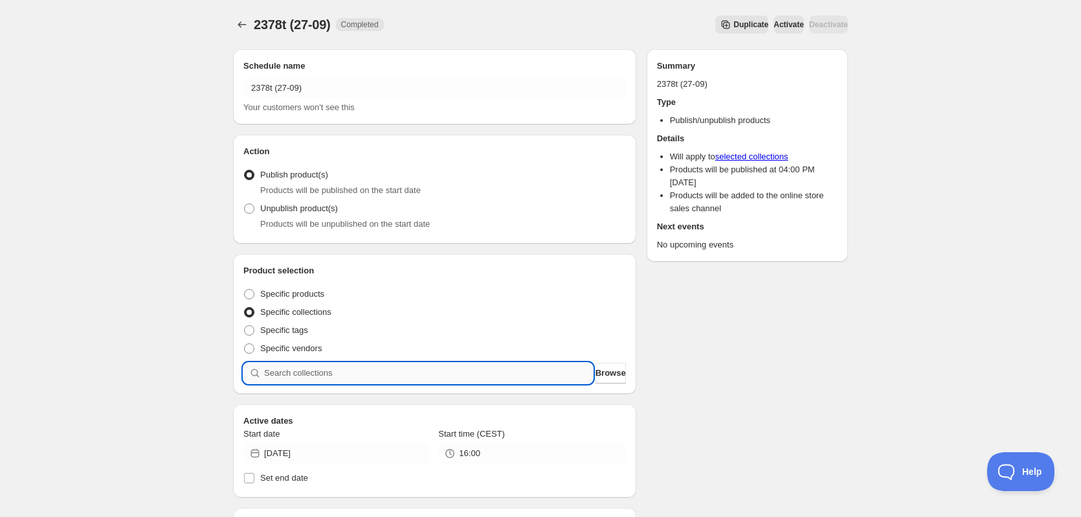
click at [350, 370] on input "search" at bounding box center [428, 372] width 329 height 21
paste input "2378t"
type input "2378t"
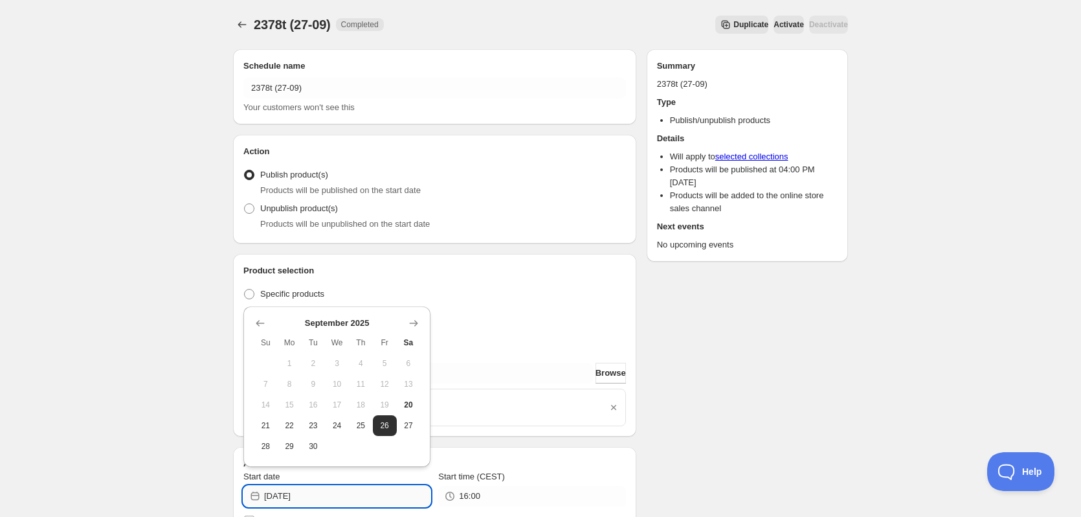
drag, startPoint x: 302, startPoint y: 495, endPoint x: 331, endPoint y: 495, distance: 29.1
click at [331, 495] on input "2025-09-26" at bounding box center [347, 495] width 166 height 21
type input "2025-09-27"
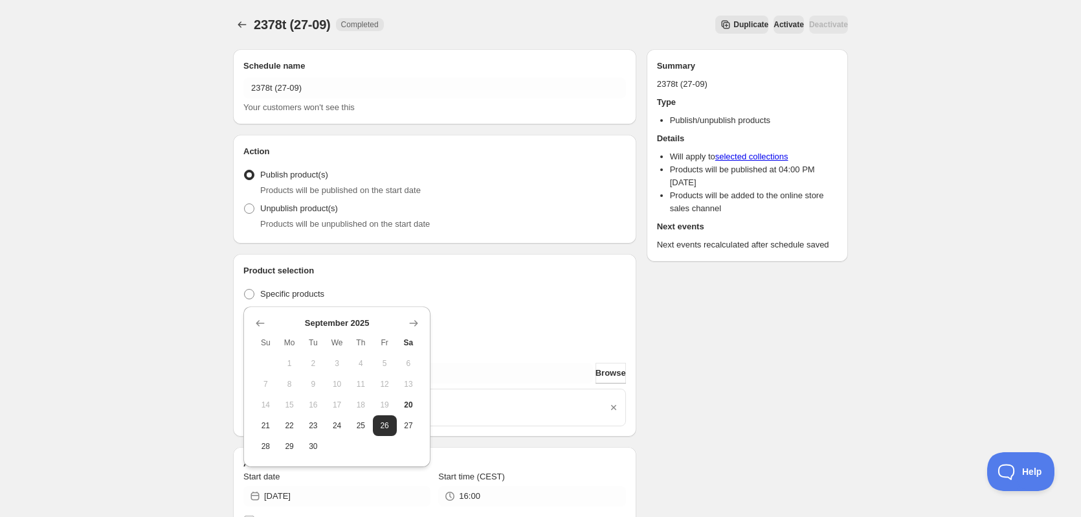
click at [749, 447] on div "Schedule name 2378t (27-09) Your customers won't see this Action Action Publish…" at bounding box center [535, 504] width 625 height 931
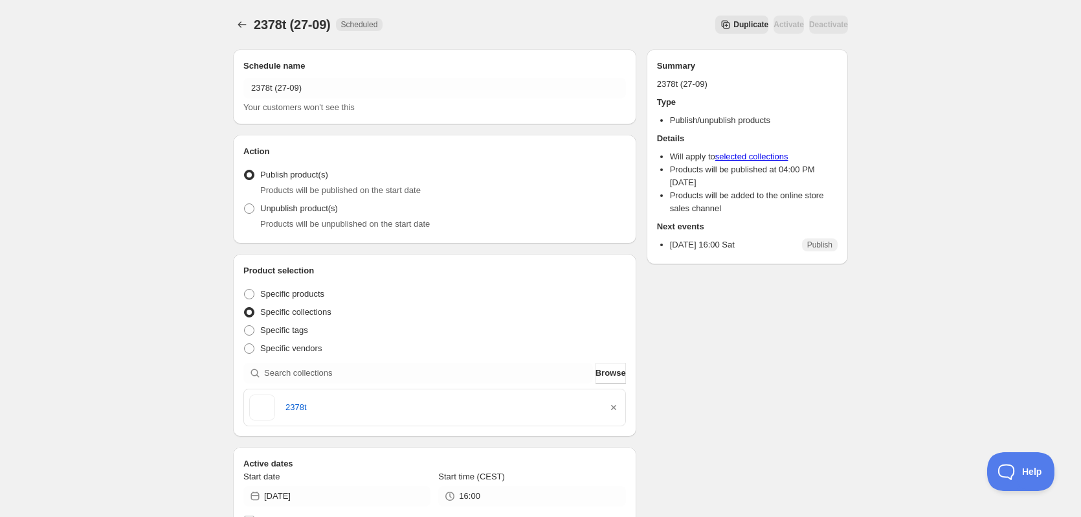
click at [714, 344] on div "Schedule name 2378t (27-09) Your customers won't see this Action Action Publish…" at bounding box center [535, 504] width 625 height 931
